Goal: Find specific page/section: Find specific page/section

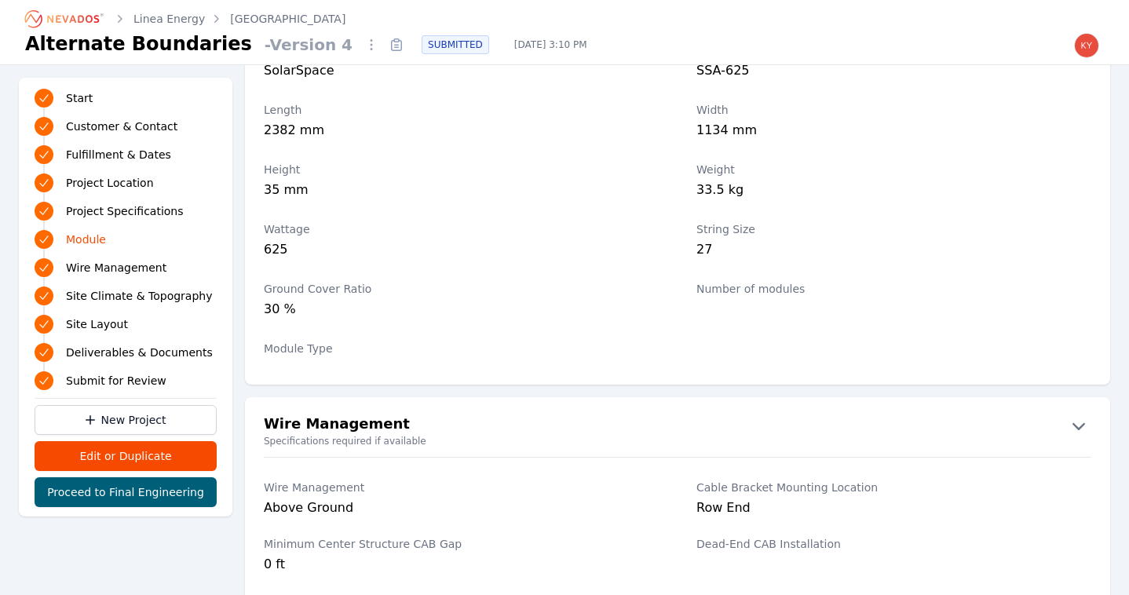
scroll to position [1813, 0]
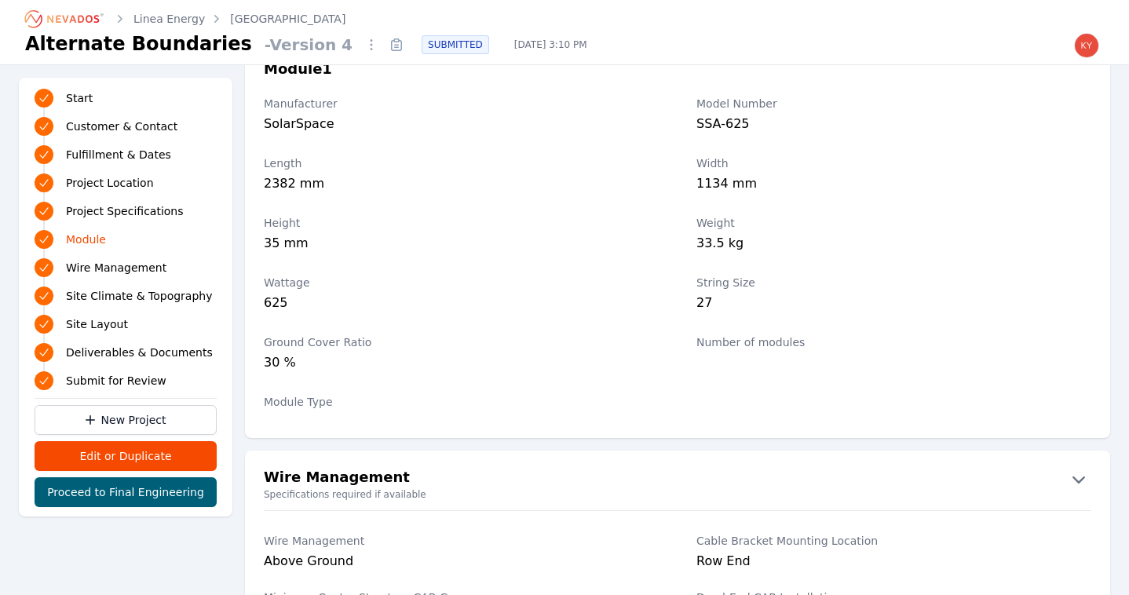
click at [79, 12] on icon "Breadcrumb" at bounding box center [65, 18] width 86 height 25
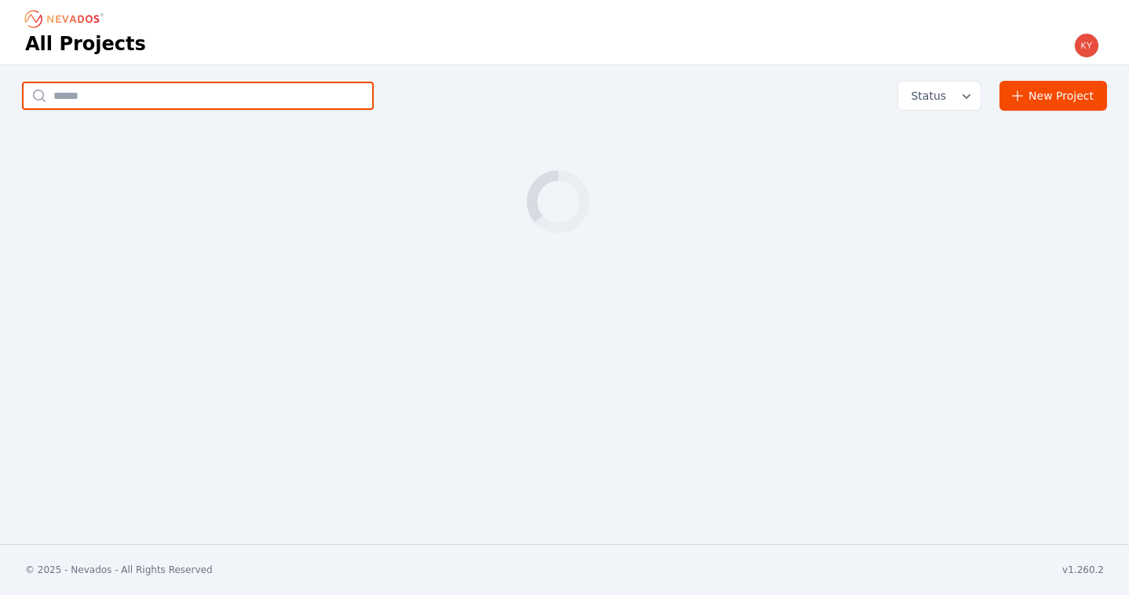
click at [205, 93] on input "text" at bounding box center [198, 96] width 352 height 28
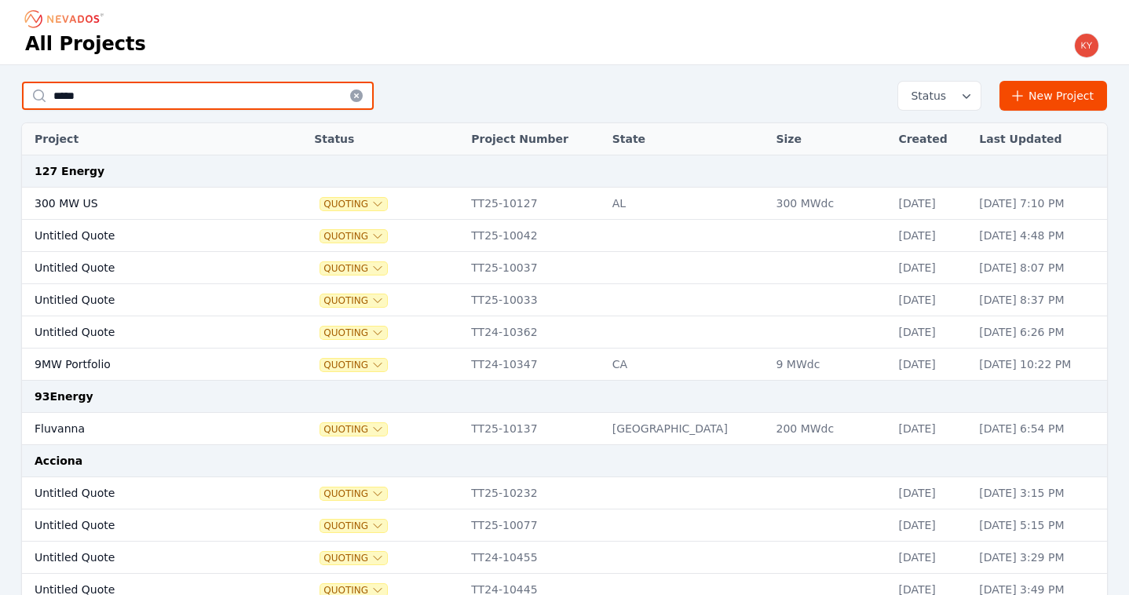
type input "*****"
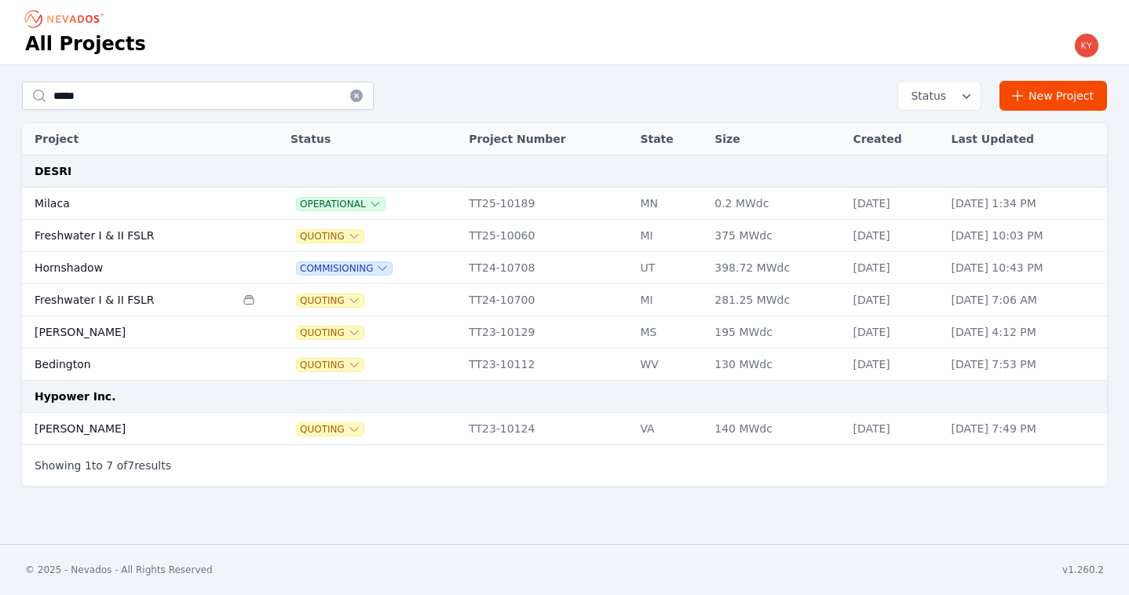
click at [157, 360] on td "Bedington" at bounding box center [128, 365] width 213 height 32
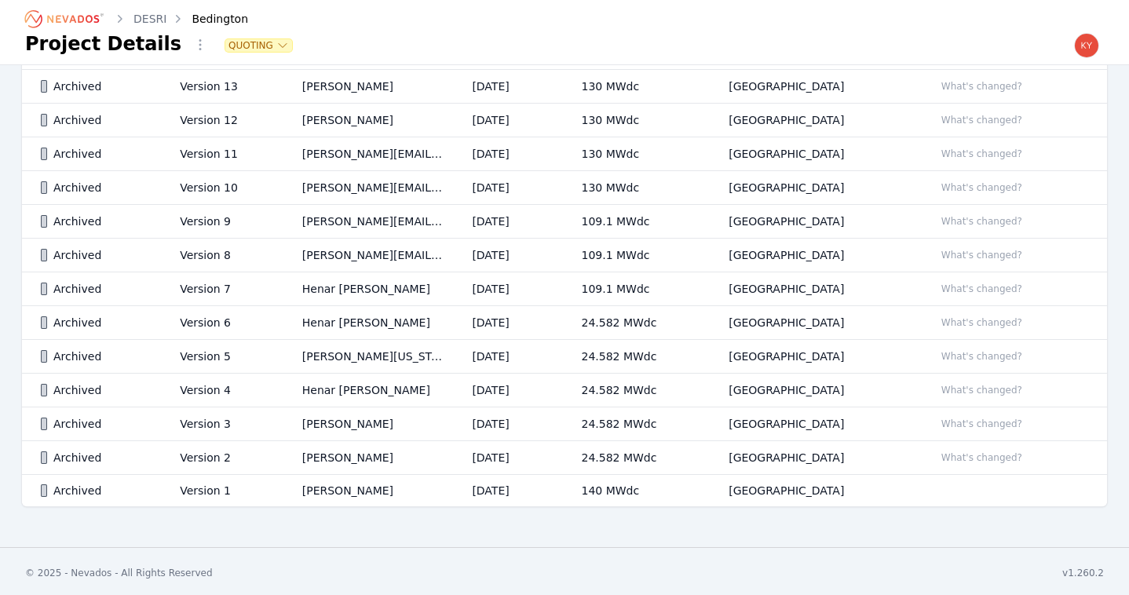
scroll to position [601, 0]
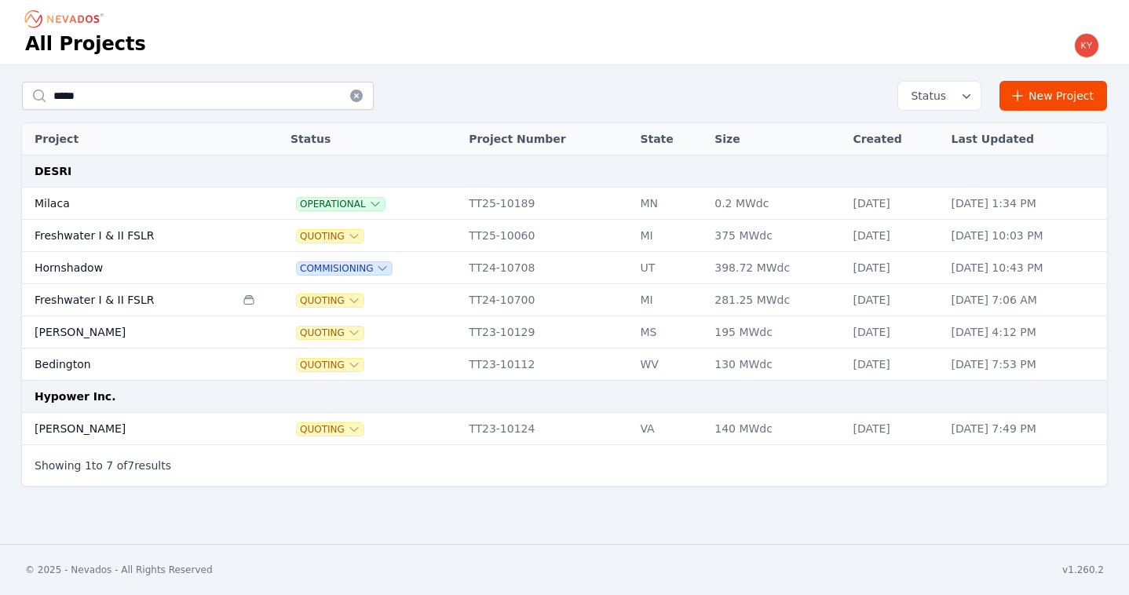
click at [159, 295] on td "Freshwater I & II FSLR" at bounding box center [128, 300] width 213 height 32
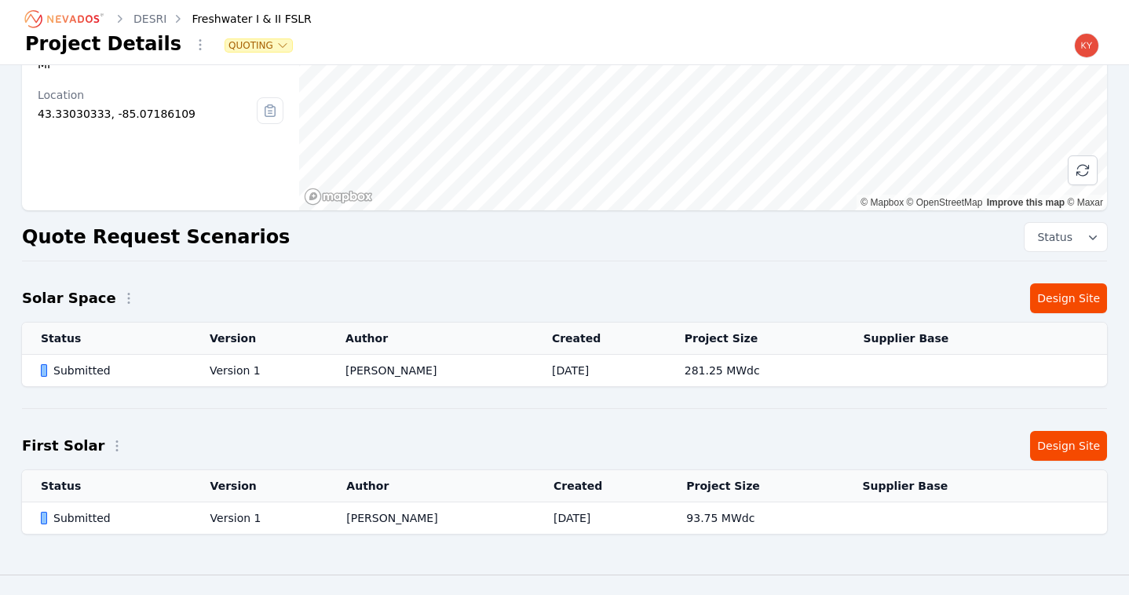
scroll to position [215, 0]
